Goal: Information Seeking & Learning: Understand process/instructions

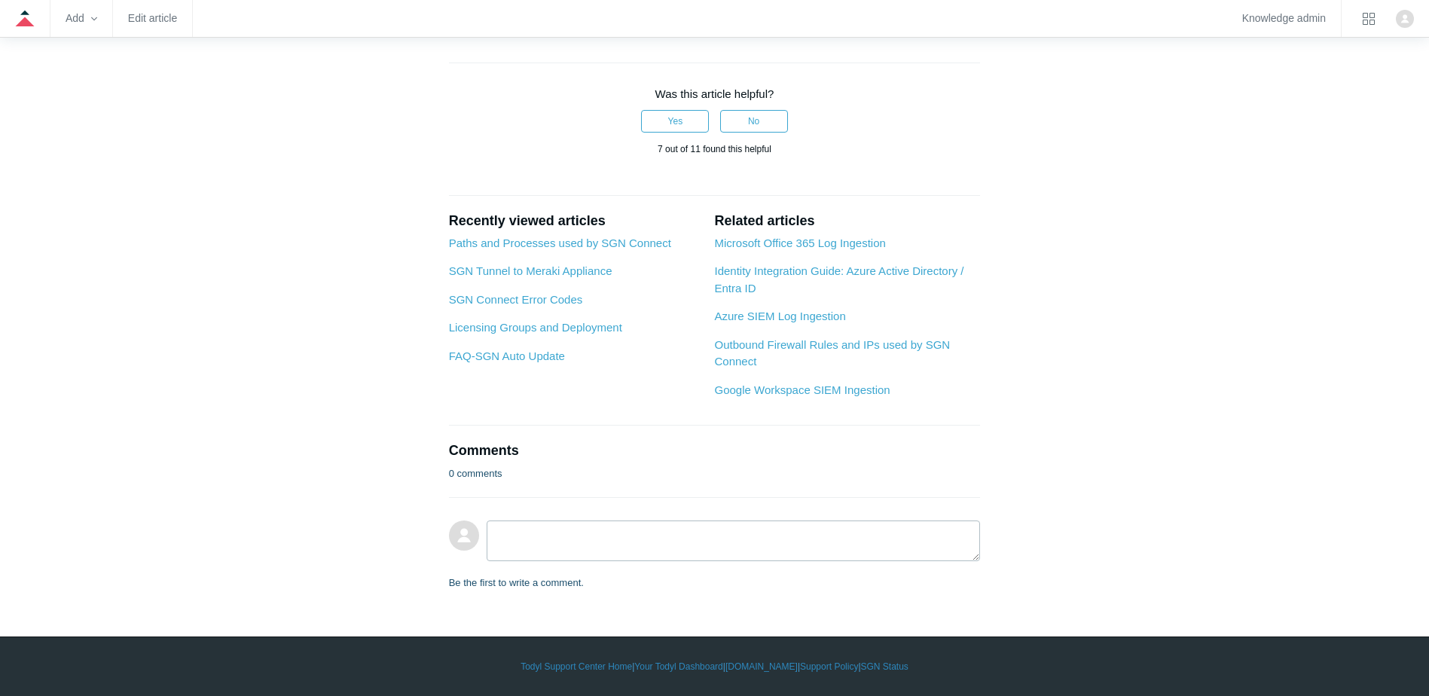
scroll to position [1582, 0]
drag, startPoint x: 600, startPoint y: 275, endPoint x: 735, endPoint y: 270, distance: 134.9
drag, startPoint x: 661, startPoint y: 438, endPoint x: 628, endPoint y: 429, distance: 33.8
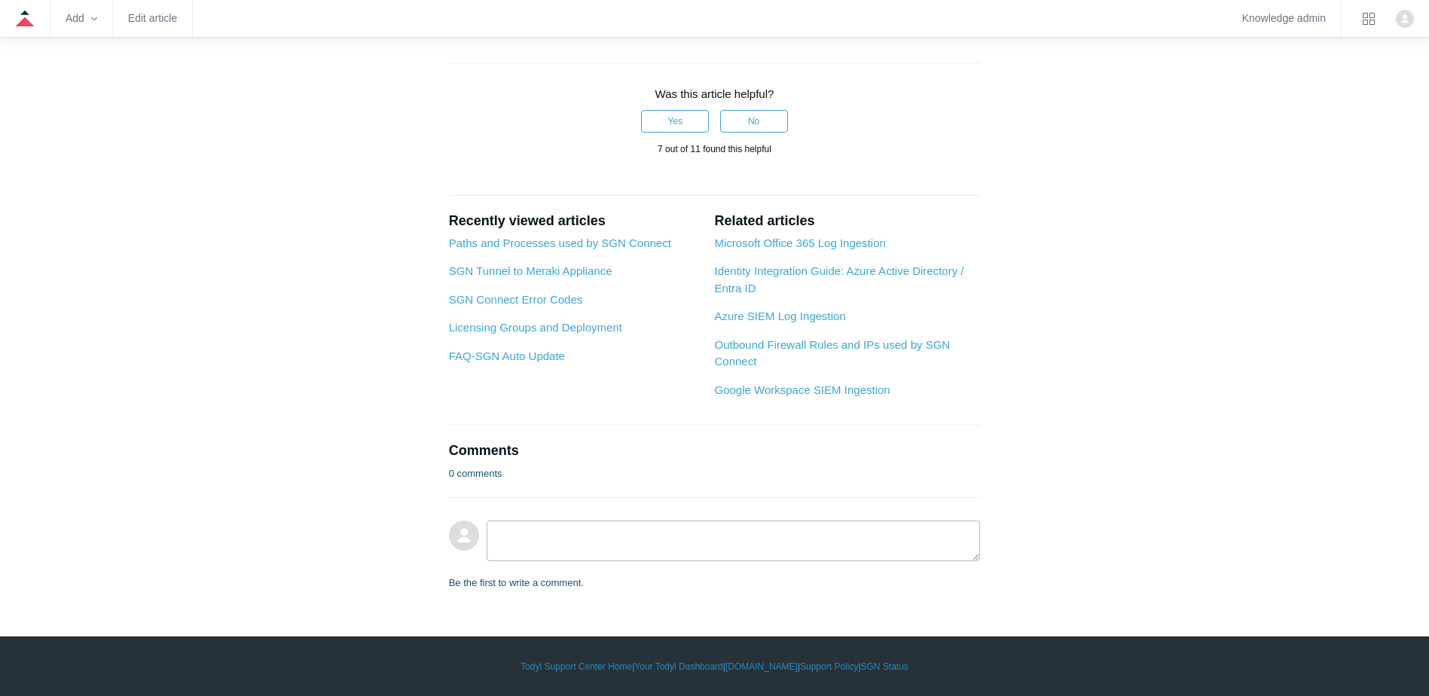
drag, startPoint x: 588, startPoint y: 417, endPoint x: 923, endPoint y: 414, distance: 335.2
drag, startPoint x: 923, startPoint y: 414, endPoint x: 846, endPoint y: 426, distance: 77.8
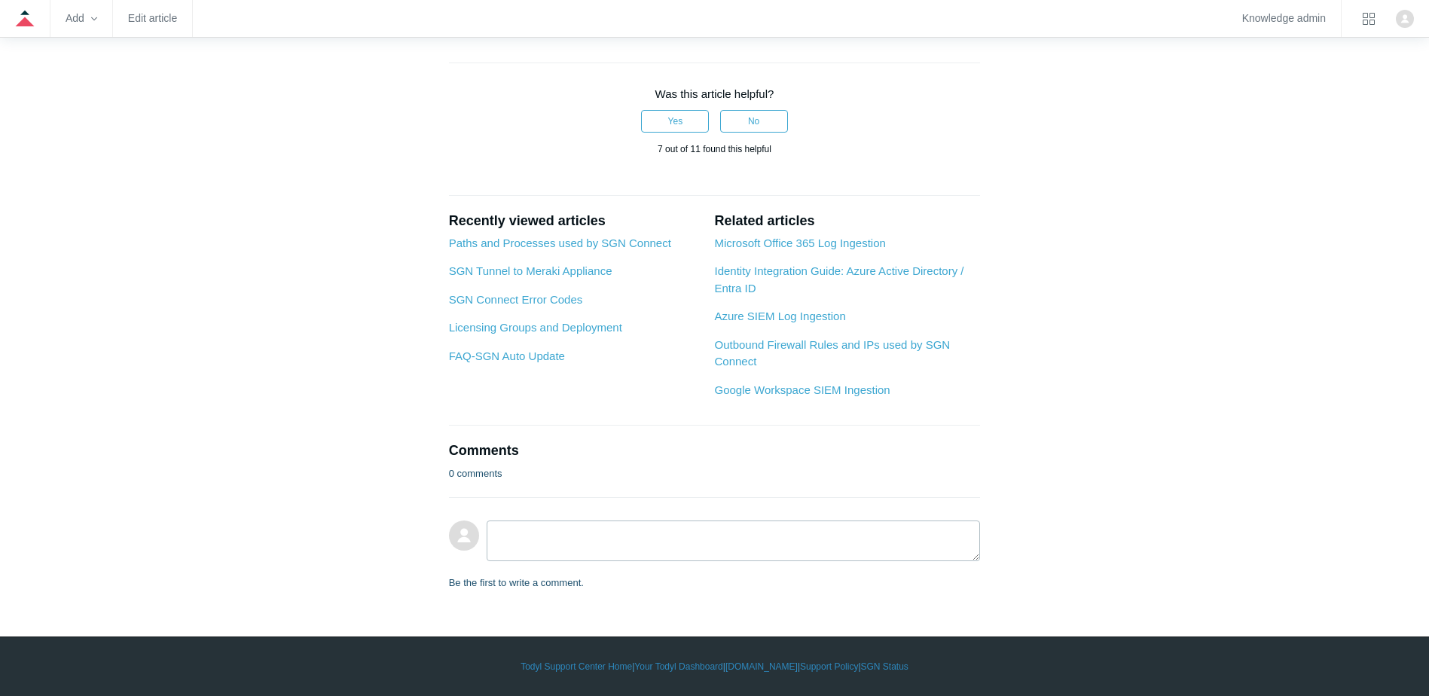
scroll to position [1205, 0]
drag, startPoint x: 817, startPoint y: 240, endPoint x: 878, endPoint y: 240, distance: 60.3
drag, startPoint x: 576, startPoint y: 246, endPoint x: 658, endPoint y: 245, distance: 82.9
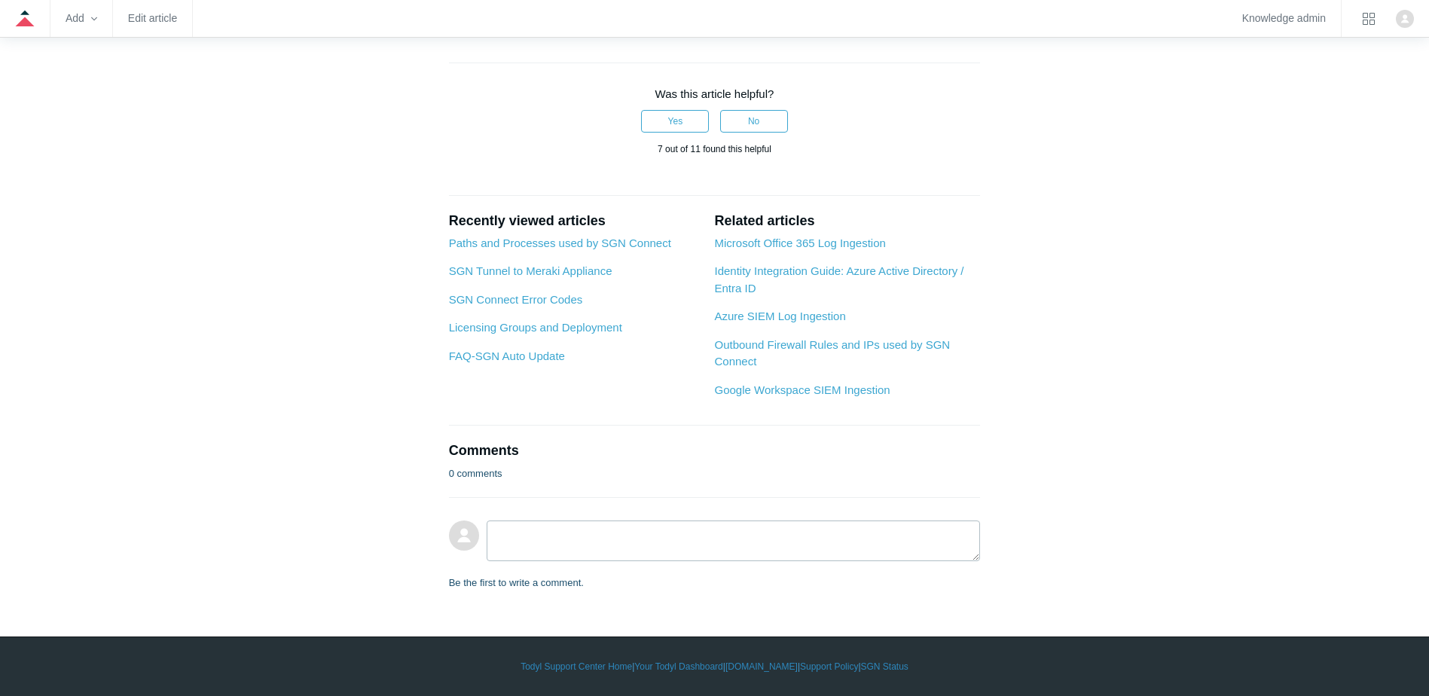
drag, startPoint x: 658, startPoint y: 245, endPoint x: 668, endPoint y: 268, distance: 25.3
drag, startPoint x: 708, startPoint y: 238, endPoint x: 846, endPoint y: 255, distance: 138.9
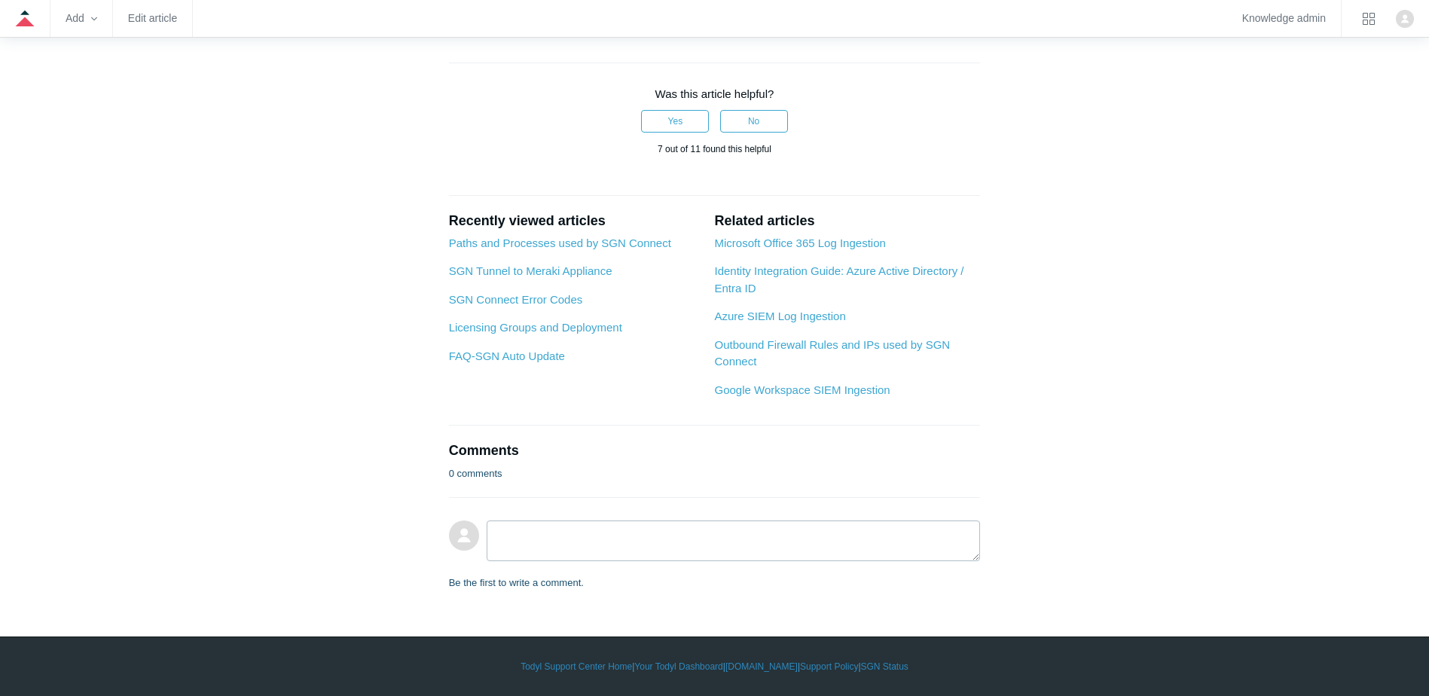
drag, startPoint x: 846, startPoint y: 255, endPoint x: 695, endPoint y: 287, distance: 154.0
drag, startPoint x: 621, startPoint y: 361, endPoint x: 750, endPoint y: 359, distance: 128.8
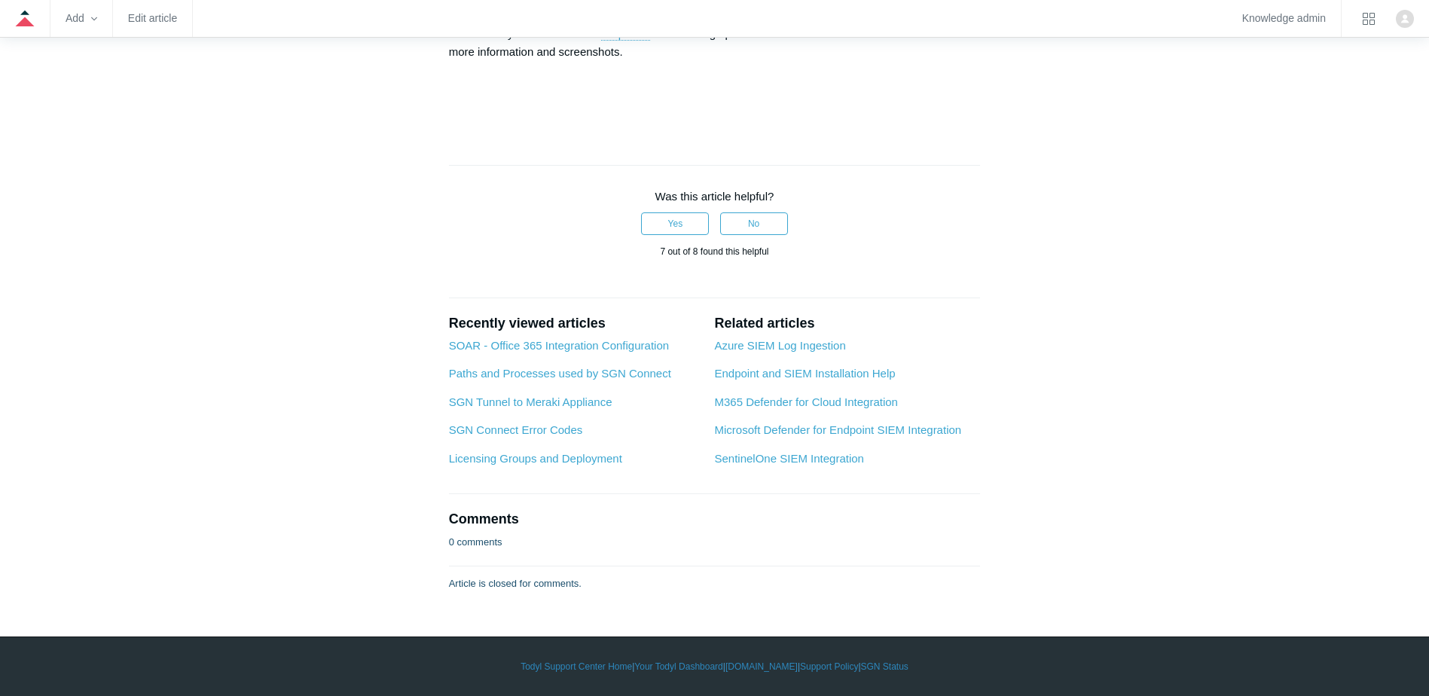
scroll to position [5575, 0]
drag, startPoint x: 447, startPoint y: 339, endPoint x: 832, endPoint y: 337, distance: 385.0
drag, startPoint x: 457, startPoint y: 377, endPoint x: 884, endPoint y: 377, distance: 426.4
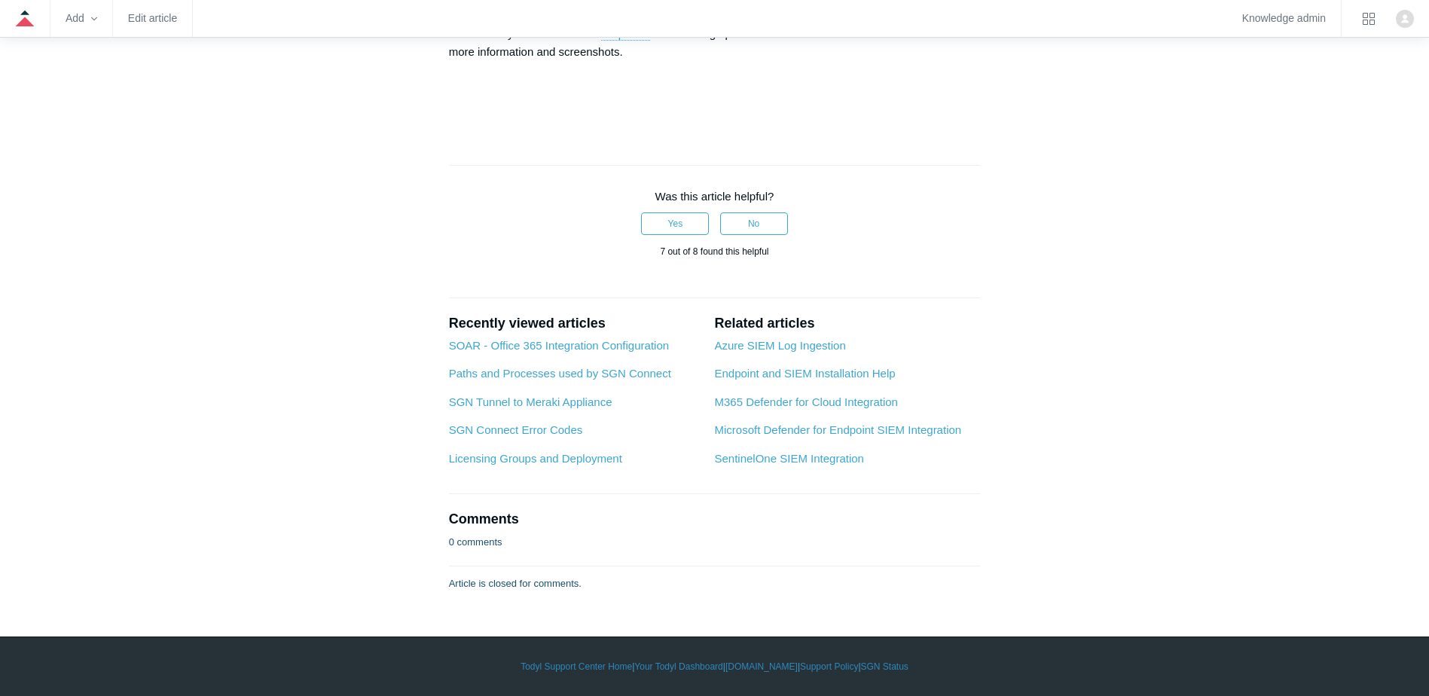
drag, startPoint x: 460, startPoint y: 411, endPoint x: 835, endPoint y: 421, distance: 374.5
drag, startPoint x: 459, startPoint y: 440, endPoint x: 823, endPoint y: 440, distance: 364.6
drag, startPoint x: 448, startPoint y: 467, endPoint x: 880, endPoint y: 465, distance: 431.7
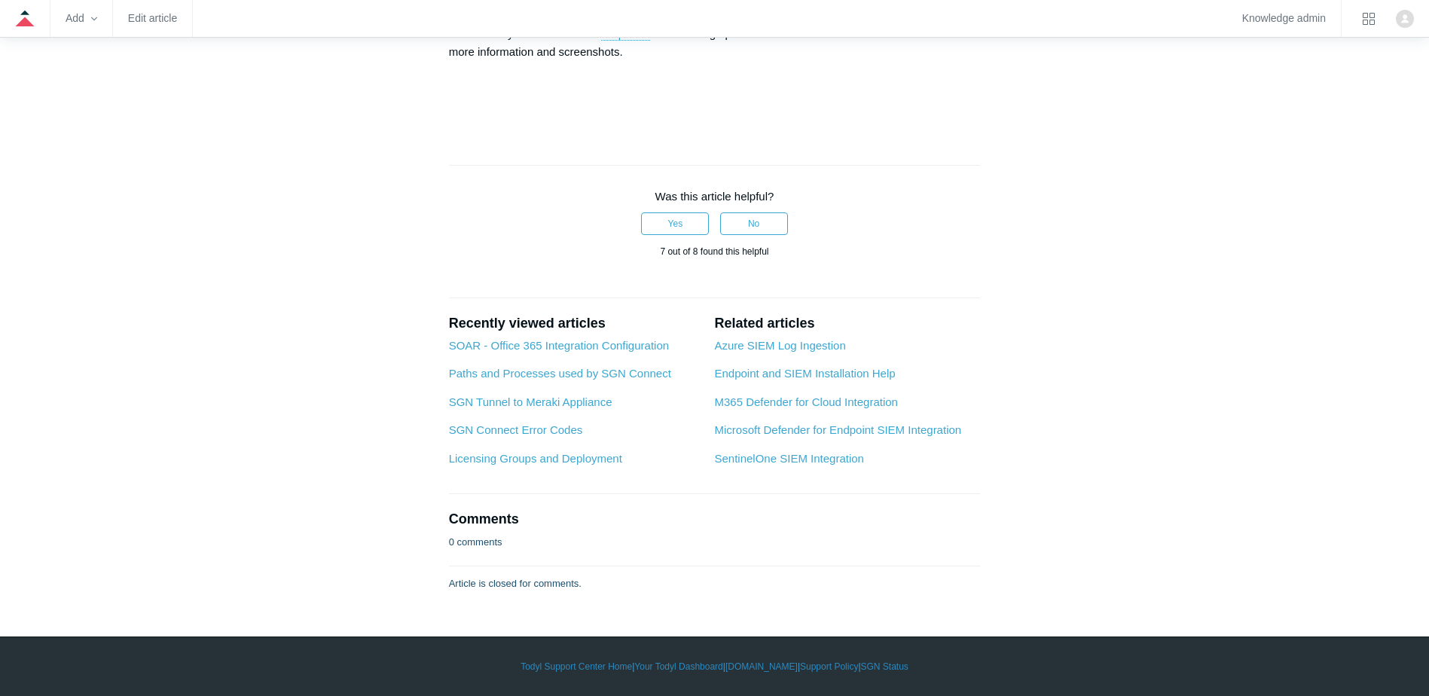
drag, startPoint x: 453, startPoint y: 496, endPoint x: 807, endPoint y: 503, distance: 354.1
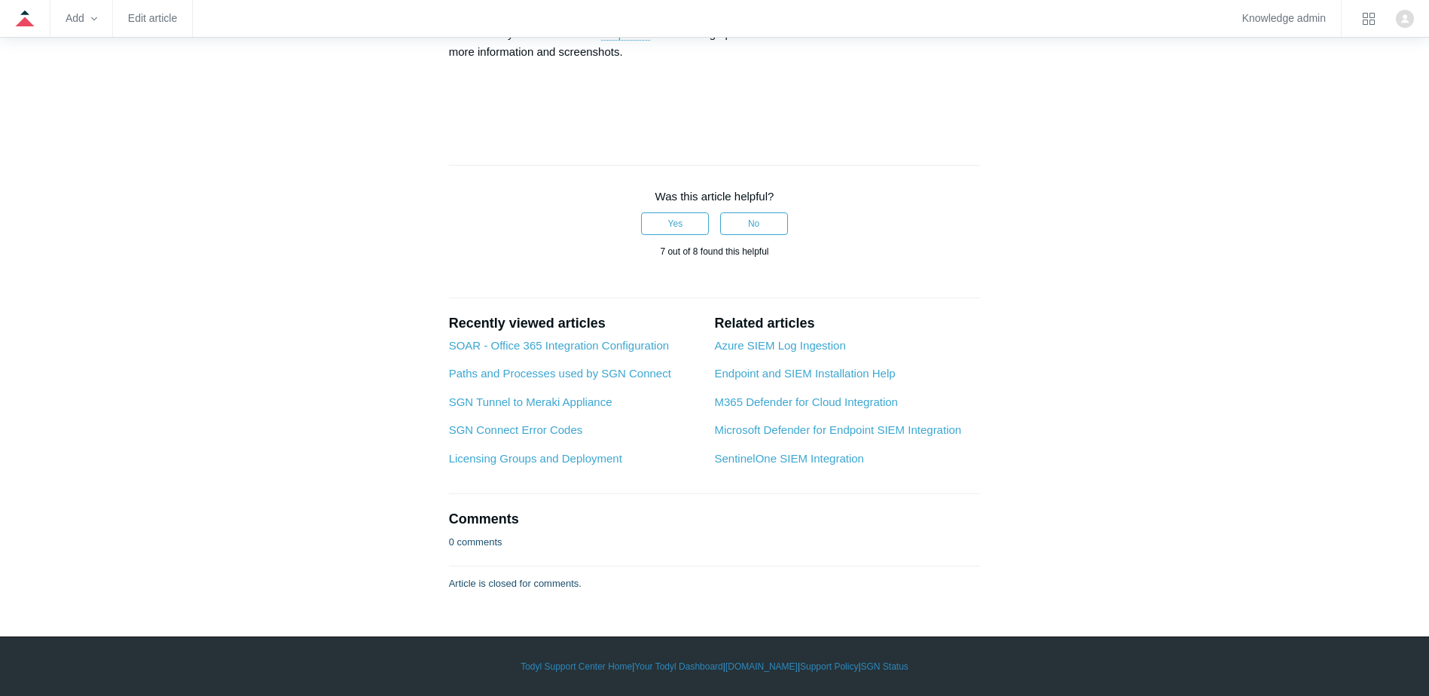
drag, startPoint x: 455, startPoint y: 380, endPoint x: 802, endPoint y: 378, distance: 347.3
drag, startPoint x: 464, startPoint y: 402, endPoint x: 692, endPoint y: 395, distance: 227.6
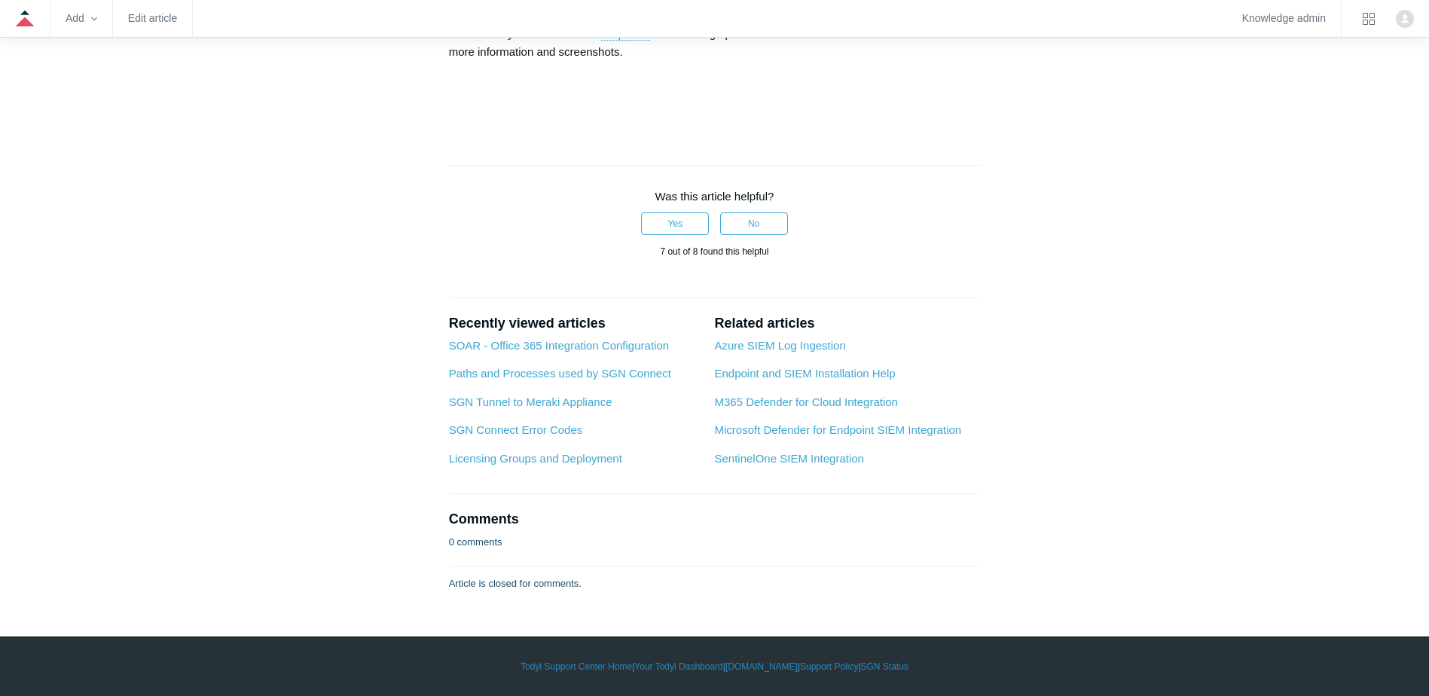
drag, startPoint x: 593, startPoint y: 434, endPoint x: 842, endPoint y: 432, distance: 249.4
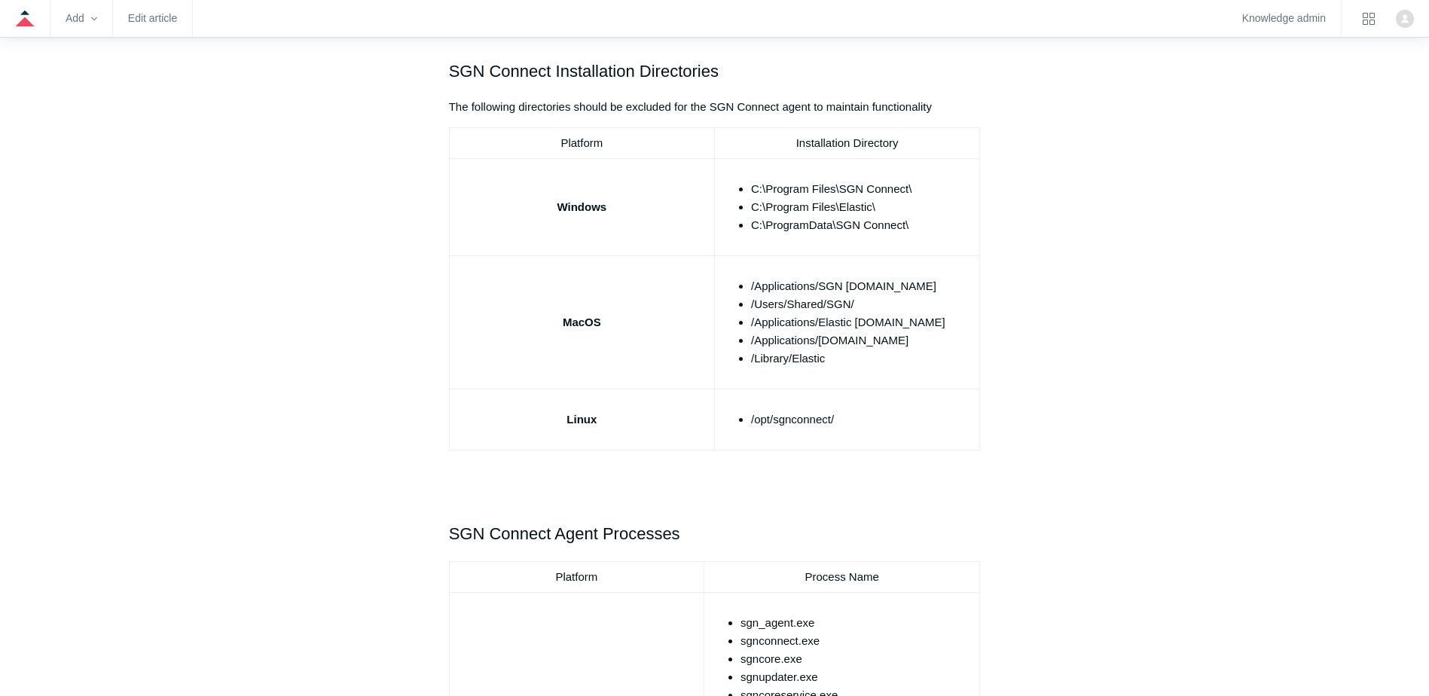
scroll to position [527, 0]
drag, startPoint x: 721, startPoint y: 196, endPoint x: 948, endPoint y: 232, distance: 230.4
click at [948, 232] on td "C:\Program Files\SGN Connect\ C:\Program Files\Elastic\ C:\ProgramData\SGN Conn…" at bounding box center [846, 206] width 265 height 97
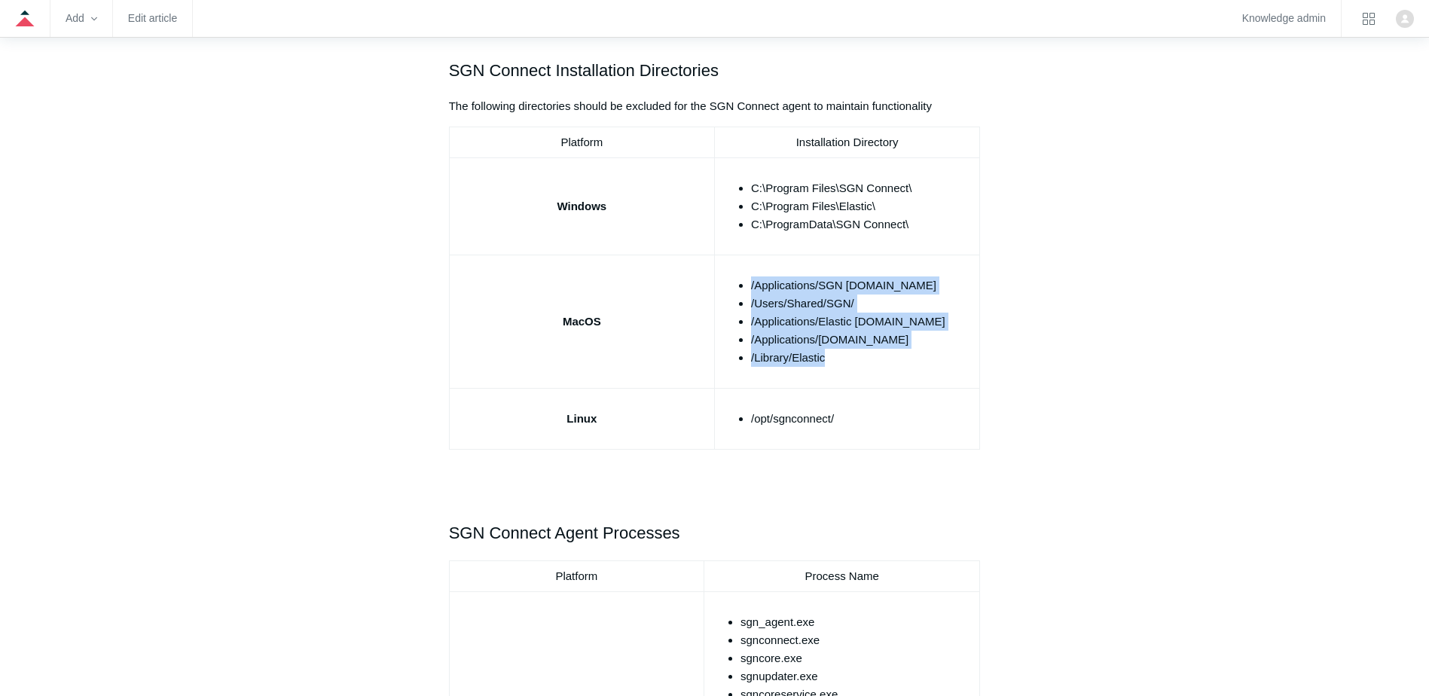
drag, startPoint x: 771, startPoint y: 282, endPoint x: 902, endPoint y: 354, distance: 148.7
click at [902, 354] on td "/Applications/SGN Connect.app /Users/Shared/SGN/ /Applications/Elastic Security…" at bounding box center [846, 321] width 265 height 133
drag, startPoint x: 902, startPoint y: 354, endPoint x: 833, endPoint y: 383, distance: 74.3
click at [841, 375] on td "/Applications/SGN Connect.app /Users/Shared/SGN/ /Applications/Elastic Security…" at bounding box center [846, 321] width 265 height 133
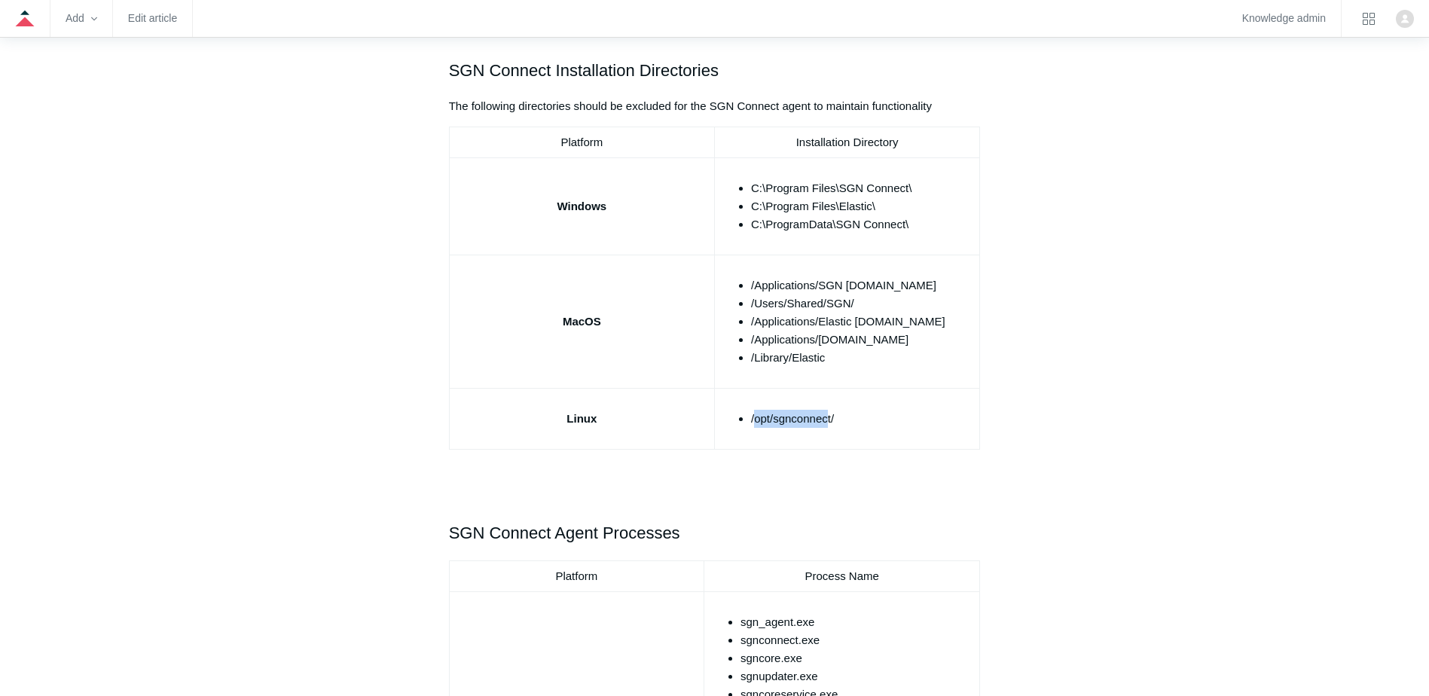
drag, startPoint x: 757, startPoint y: 413, endPoint x: 847, endPoint y: 432, distance: 92.3
click at [847, 432] on td "/opt/sgnconnect/" at bounding box center [846, 419] width 265 height 61
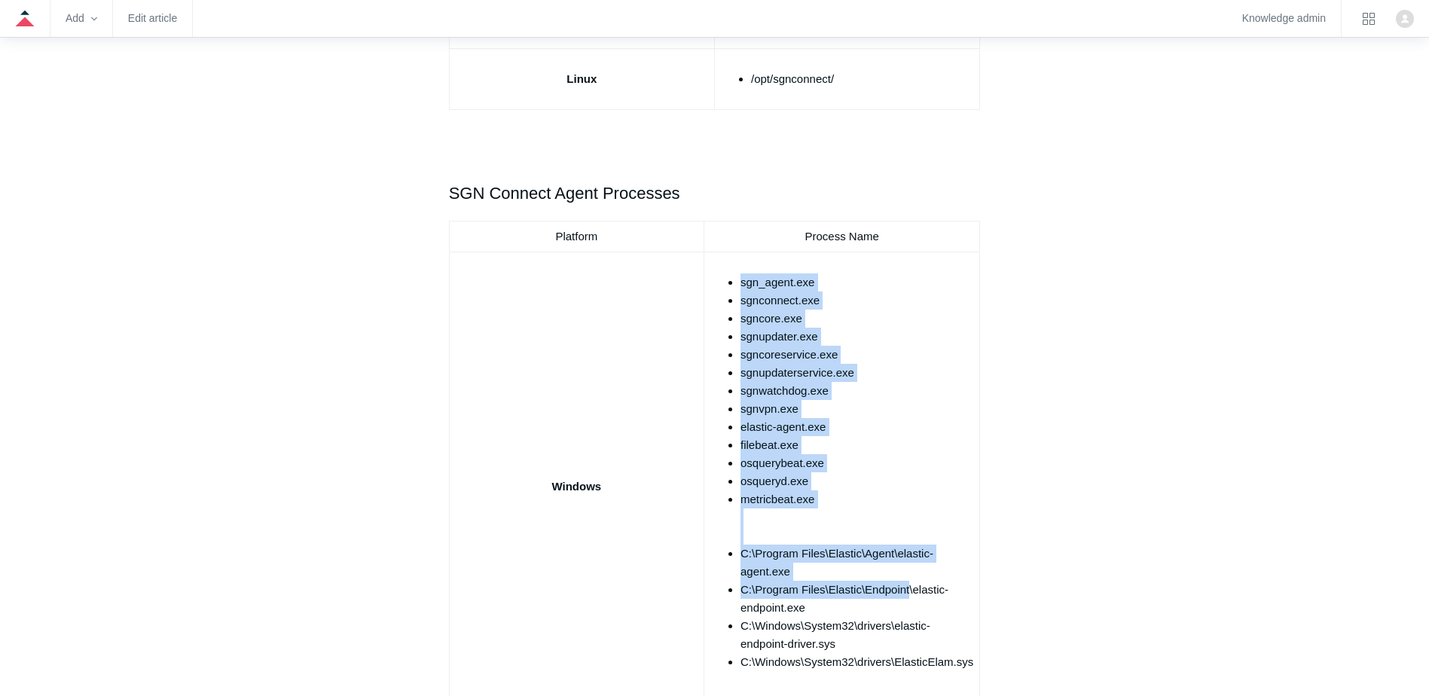
scroll to position [904, 0]
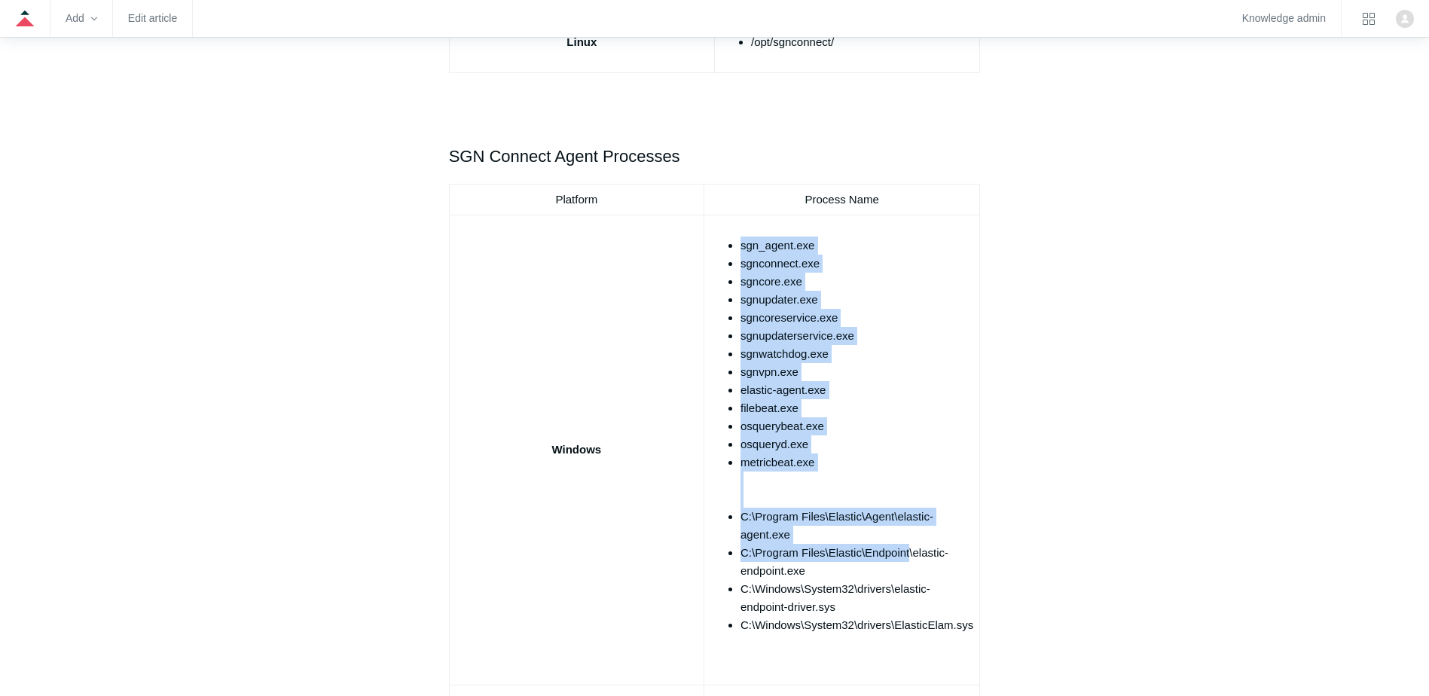
drag, startPoint x: 739, startPoint y: 316, endPoint x: 910, endPoint y: 558, distance: 296.2
click at [910, 558] on ul "sgn_agent.exe sgnconnect.exe sgncore.exe sgnupdater.exe sgncoreservice.exe sgnu…" at bounding box center [849, 436] width 248 height 398
drag, startPoint x: 910, startPoint y: 558, endPoint x: 781, endPoint y: 491, distance: 145.2
click at [781, 491] on li "metricbeat.exe" at bounding box center [857, 480] width 233 height 54
drag, startPoint x: 728, startPoint y: 215, endPoint x: 881, endPoint y: 466, distance: 294.2
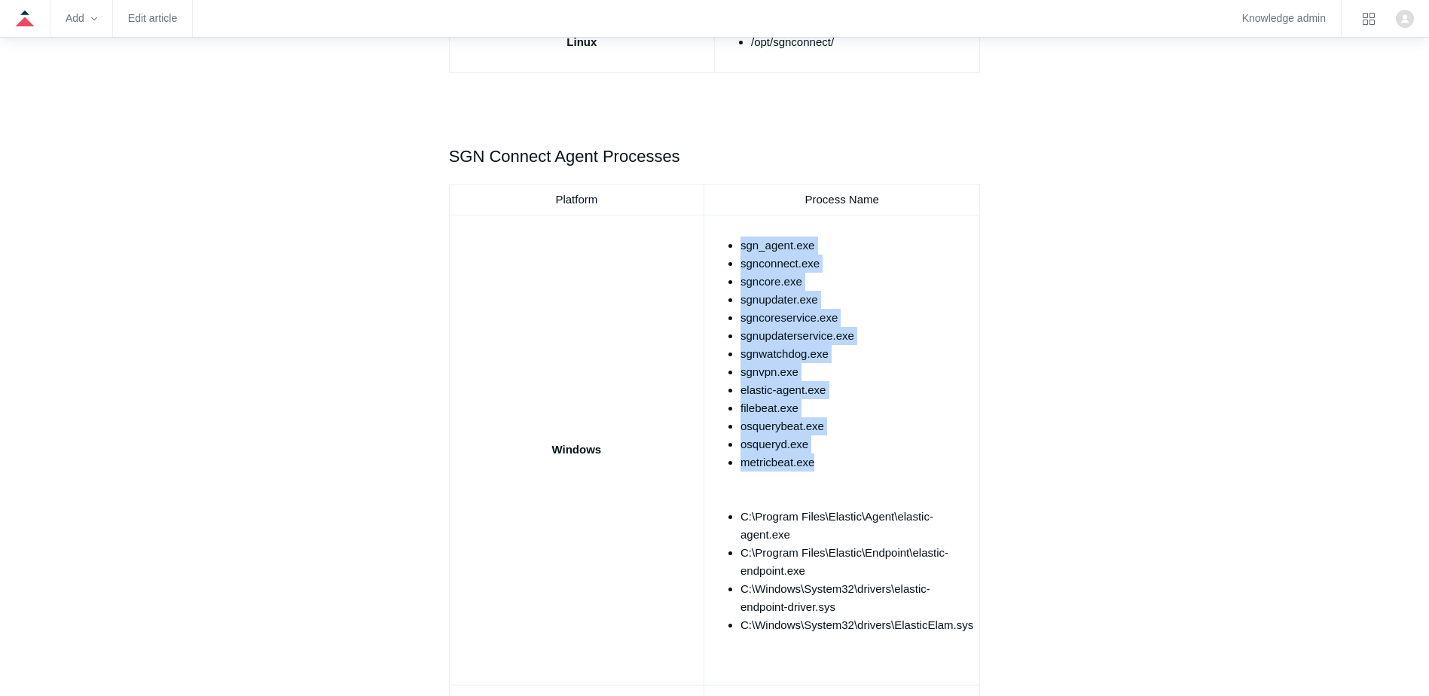
click at [881, 466] on td "sgn_agent.exe sgnconnect.exe sgncore.exe sgnupdater.exe sgncoreservice.exe sgnu…" at bounding box center [842, 450] width 276 height 470
click at [881, 466] on li "metricbeat.exe" at bounding box center [857, 480] width 233 height 54
drag, startPoint x: 841, startPoint y: 463, endPoint x: 732, endPoint y: 243, distance: 245.6
click at [732, 243] on ul "sgn_agent.exe sgnconnect.exe sgncore.exe sgnupdater.exe sgncoreservice.exe sgnu…" at bounding box center [849, 436] width 248 height 398
click at [741, 243] on li "sgn_agent.exe" at bounding box center [857, 246] width 233 height 18
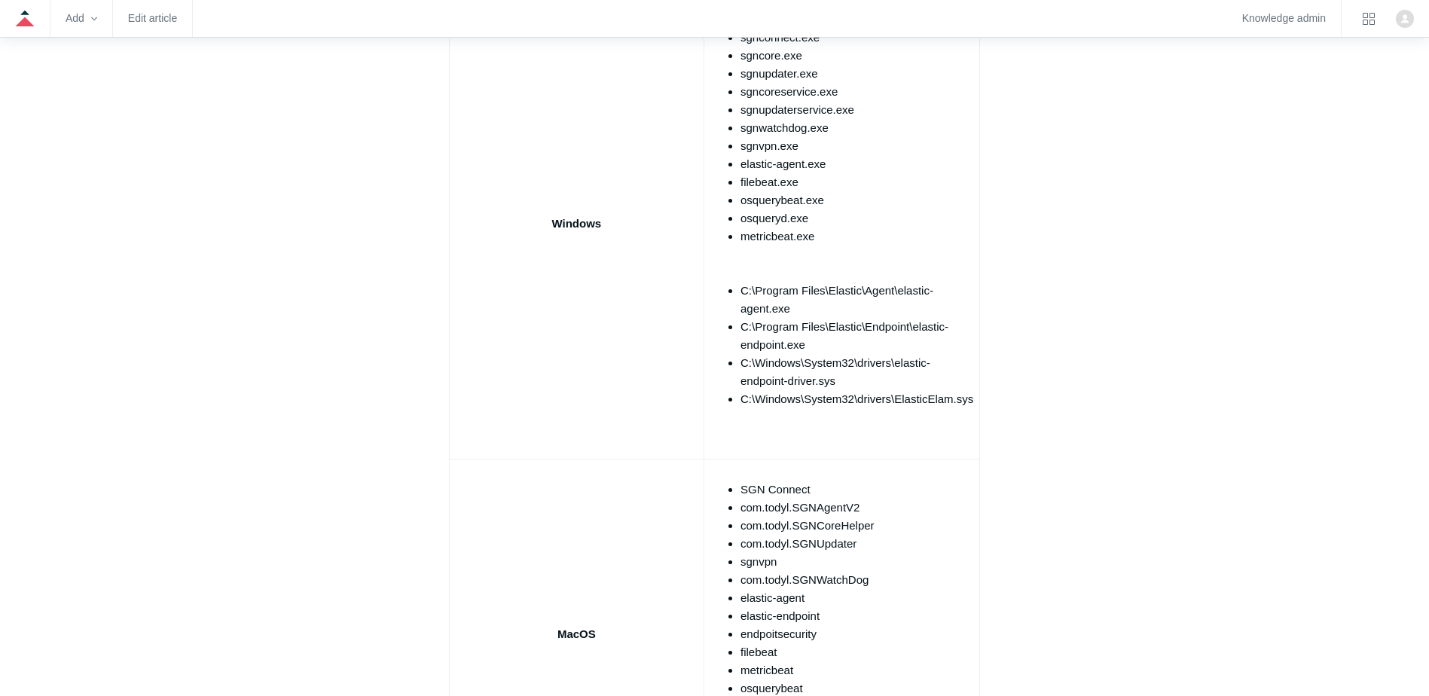
scroll to position [1055, 0]
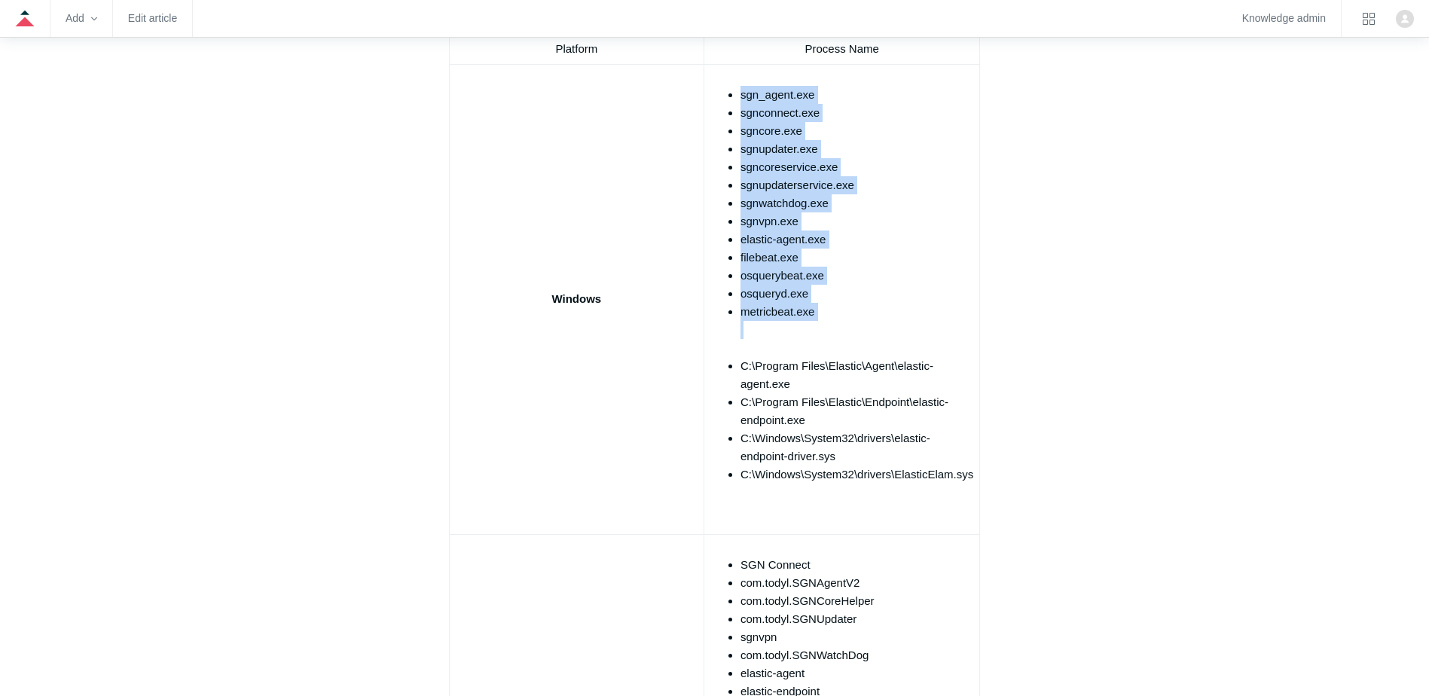
drag, startPoint x: 738, startPoint y: 85, endPoint x: 838, endPoint y: 348, distance: 281.6
click at [838, 348] on ul "sgn_agent.exe sgnconnect.exe sgncore.exe sgnupdater.exe sgncoreservice.exe sgnu…" at bounding box center [849, 285] width 248 height 398
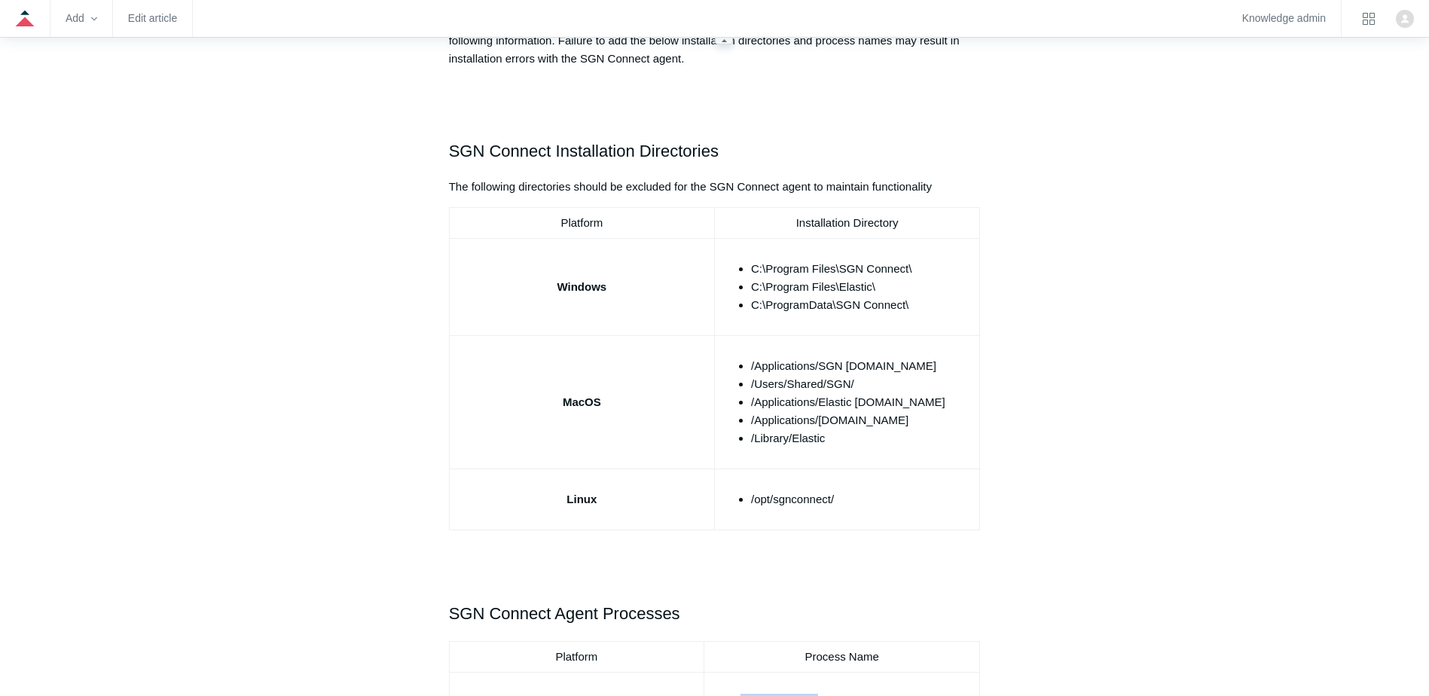
scroll to position [206, 0]
